Goal: Transaction & Acquisition: Purchase product/service

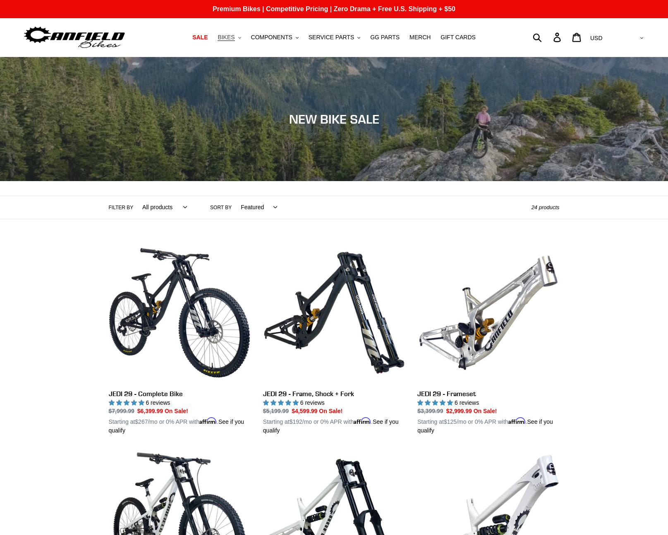
click at [240, 39] on button "BIKES .cls-1{fill:#231f20}" at bounding box center [228, 37] width 31 height 11
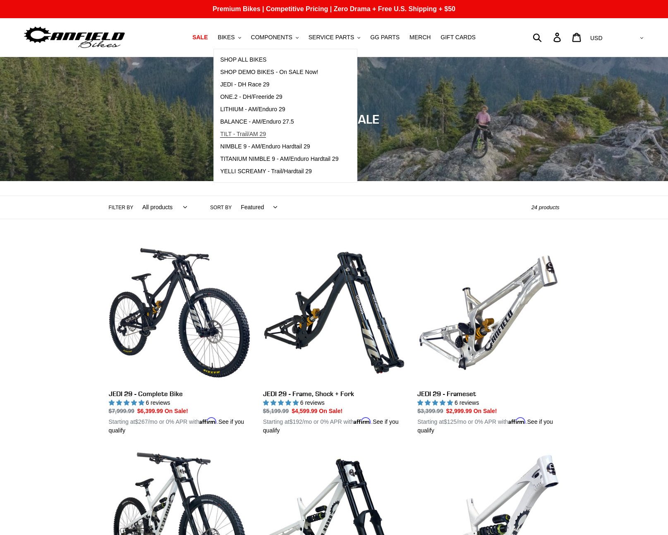
click at [246, 134] on span "TILT - Trail/AM 29" at bounding box center [243, 134] width 46 height 7
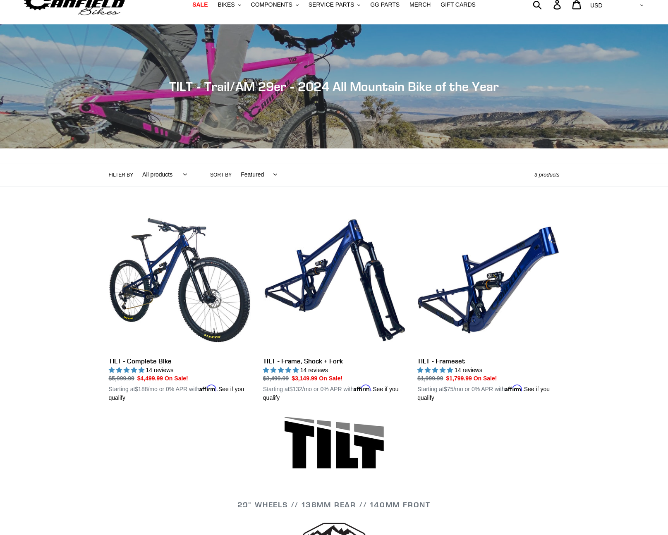
scroll to position [30, 0]
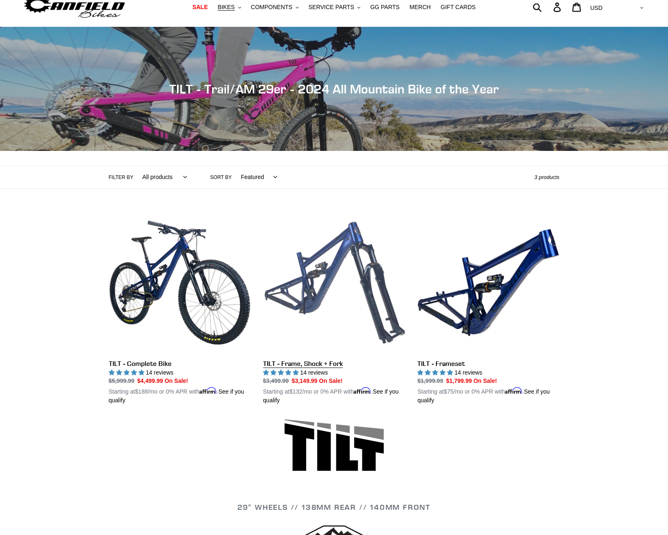
click at [307, 306] on link "TILT - Frame, Shock + Fork" at bounding box center [334, 308] width 142 height 193
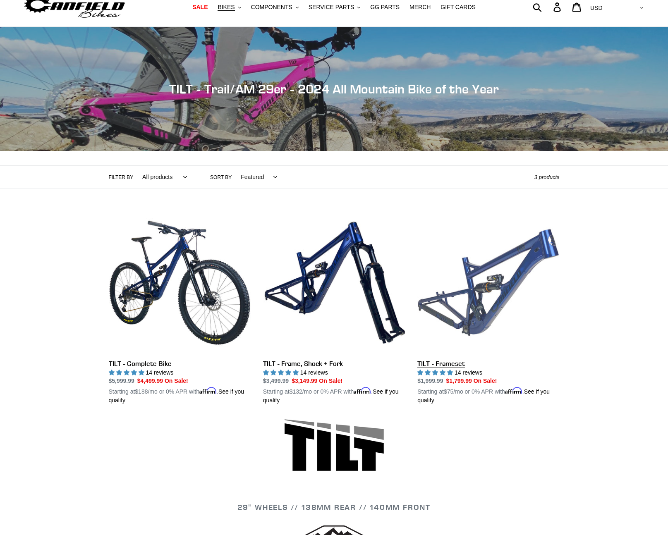
click at [487, 308] on link "TILT - Frameset" at bounding box center [488, 308] width 142 height 193
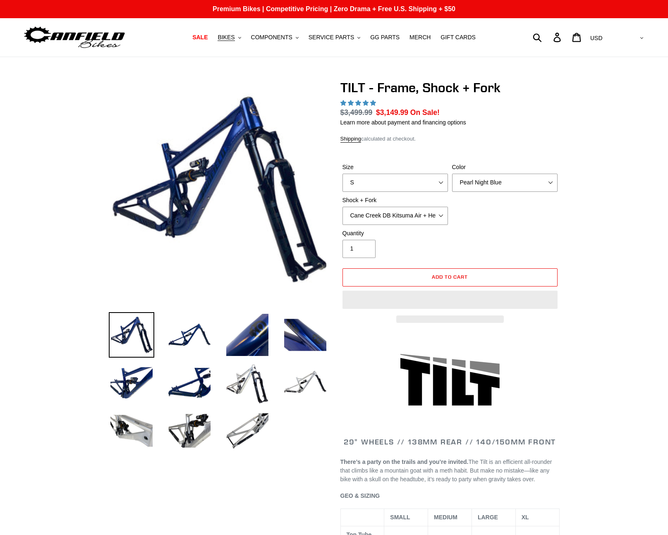
select select "highest-rating"
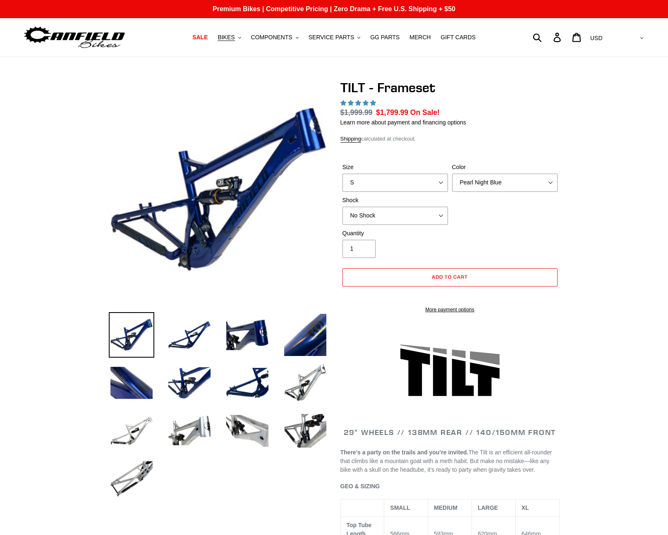
select select "highest-rating"
